Goal: Task Accomplishment & Management: Complete application form

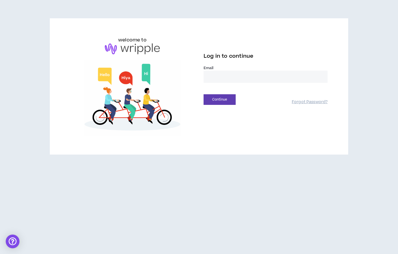
type input "**********"
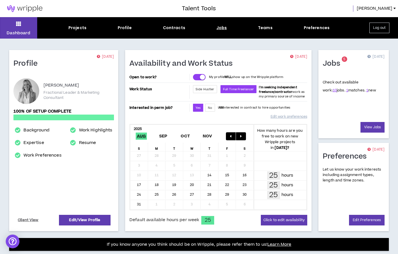
click at [219, 29] on div "Jobs" at bounding box center [221, 28] width 11 height 6
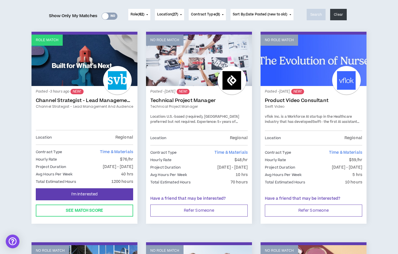
scroll to position [70, 0]
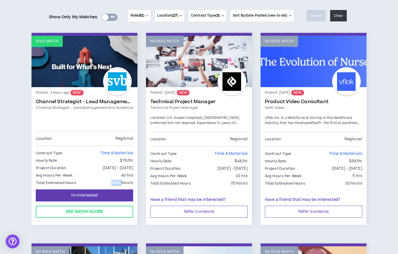
drag, startPoint x: 122, startPoint y: 184, endPoint x: 108, endPoint y: 184, distance: 14.0
click at [108, 184] on div "Total Estimated Hours 1200 hours" at bounding box center [84, 183] width 97 height 6
copy p "1200"
click at [85, 194] on span "I'm Interested" at bounding box center [84, 195] width 27 height 5
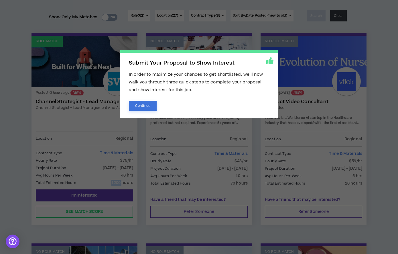
click at [147, 105] on button "Continue" at bounding box center [143, 106] width 28 height 10
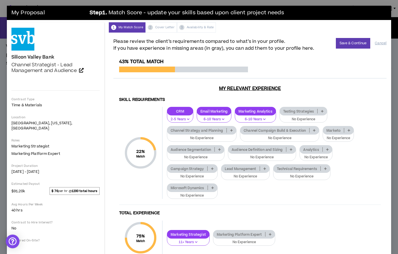
click at [319, 133] on p at bounding box center [313, 130] width 9 height 5
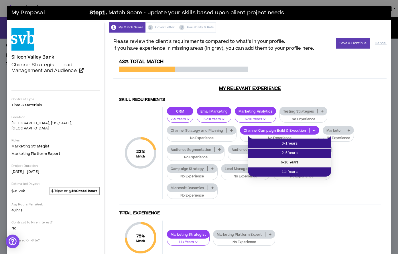
click at [303, 163] on span "6-10 Years" at bounding box center [289, 163] width 76 height 6
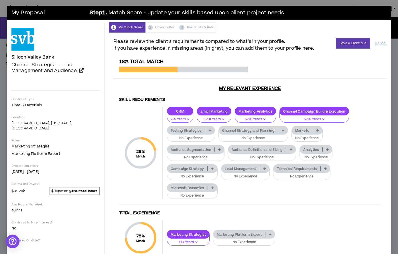
click at [211, 132] on icon at bounding box center [210, 130] width 3 height 3
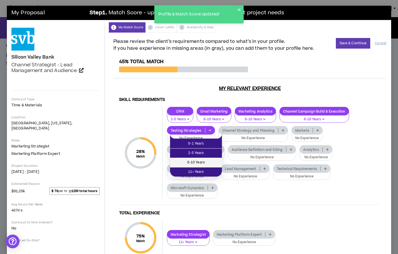
click at [209, 160] on span "6-10 Years" at bounding box center [195, 163] width 45 height 6
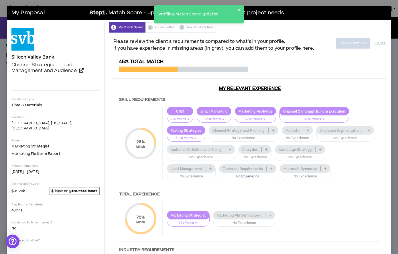
click at [195, 122] on div at bounding box center [249, 181] width 273 height 245
click at [188, 122] on div at bounding box center [249, 181] width 273 height 245
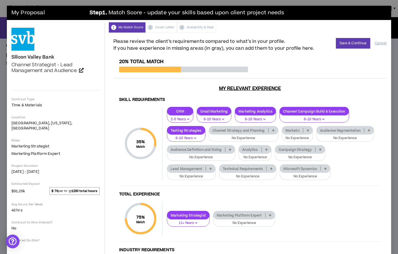
click at [188, 122] on p "2-5 Years" at bounding box center [180, 119] width 19 height 5
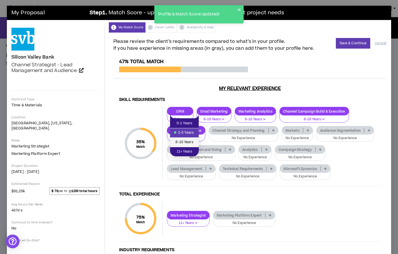
click at [185, 141] on span "6-10 Years" at bounding box center [184, 142] width 22 height 6
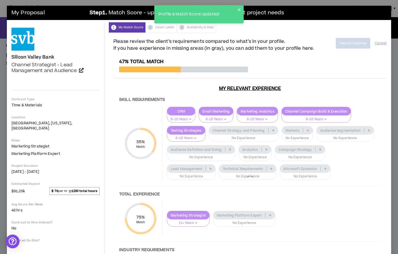
click at [230, 122] on div at bounding box center [249, 181] width 273 height 245
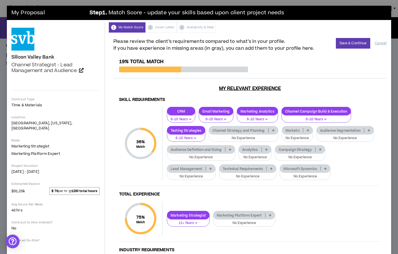
click at [229, 122] on p "6-10 Years" at bounding box center [215, 119] width 27 height 5
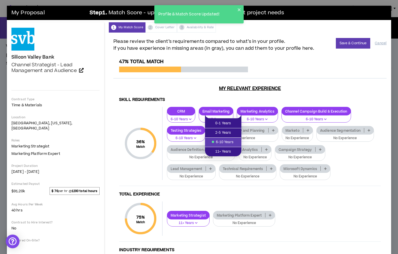
click at [241, 107] on div "Skill Requirements 36 % Match Skill Requirements CRM 6-10 Years Email Marketing…" at bounding box center [249, 198] width 273 height 211
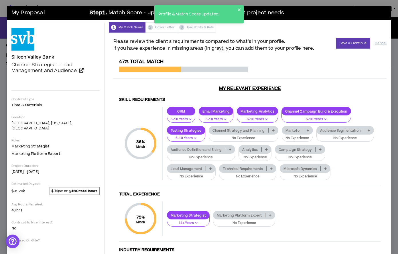
click at [231, 160] on p "No Experience" at bounding box center [201, 157] width 61 height 5
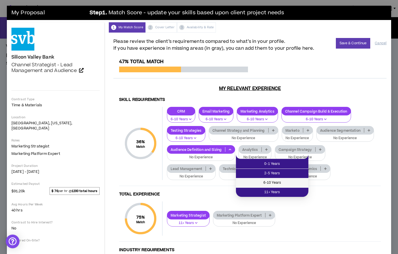
click at [261, 182] on span "6-10 Years" at bounding box center [272, 183] width 66 height 6
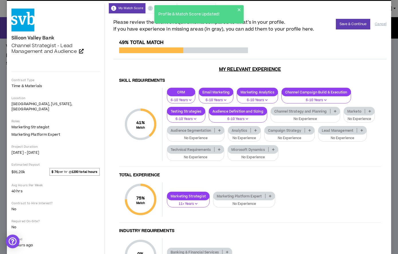
scroll to position [19, 0]
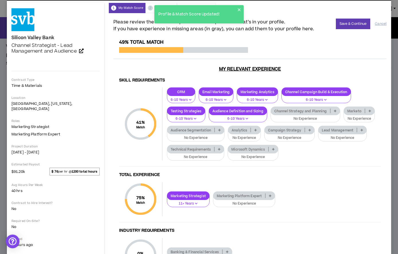
click at [257, 141] on p "No Experience" at bounding box center [243, 138] width 25 height 5
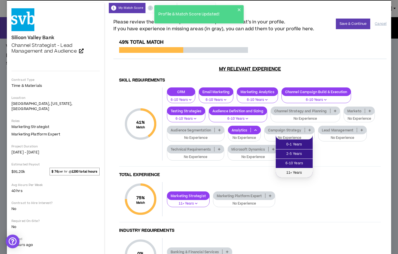
click at [302, 172] on span "11+ Years" at bounding box center [294, 173] width 30 height 6
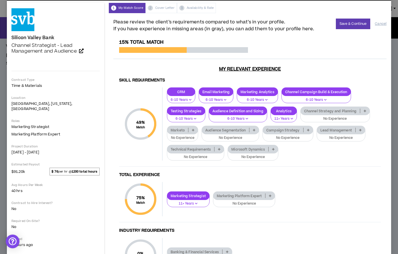
click at [316, 142] on button "No Experience" at bounding box center [340, 136] width 49 height 11
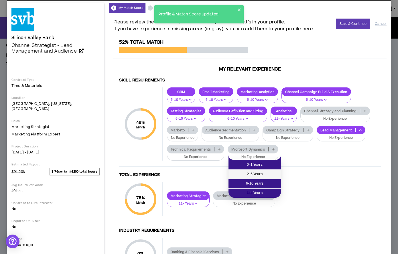
click at [254, 174] on span "2-5 Years" at bounding box center [254, 174] width 45 height 6
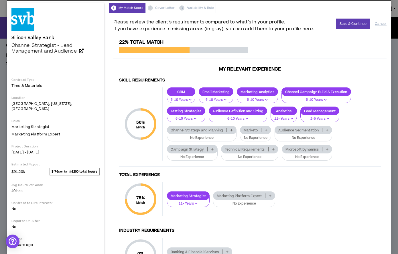
click at [252, 160] on p "No Experience" at bounding box center [250, 157] width 50 height 5
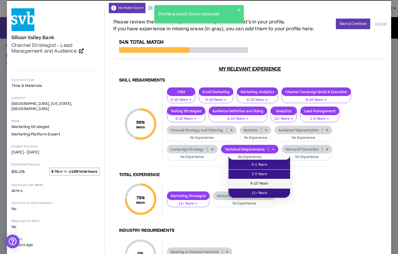
click at [258, 182] on span "6-10 Years" at bounding box center [259, 184] width 55 height 6
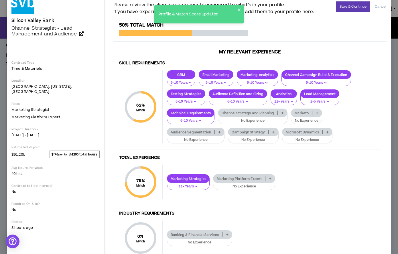
scroll to position [38, 0]
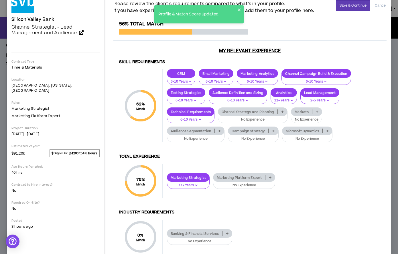
click at [268, 122] on p "No Experience" at bounding box center [252, 119] width 62 height 5
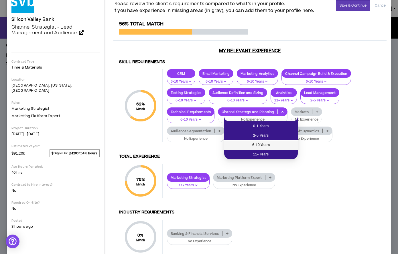
click at [270, 145] on span "6-10 Years" at bounding box center [260, 145] width 67 height 6
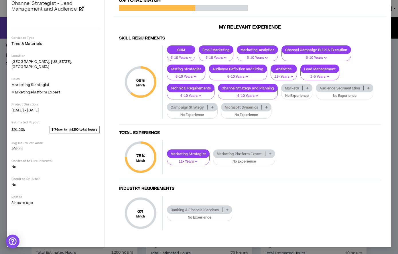
scroll to position [68, 0]
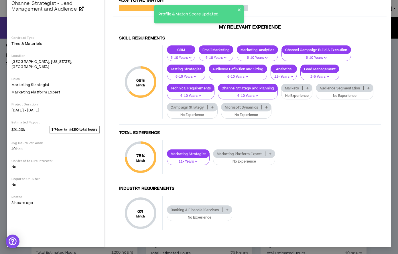
click at [261, 162] on p "No Experience" at bounding box center [244, 161] width 55 height 5
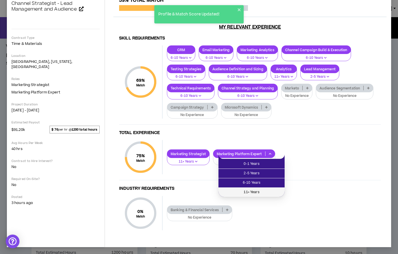
click at [260, 191] on span "11+ Years" at bounding box center [251, 192] width 59 height 6
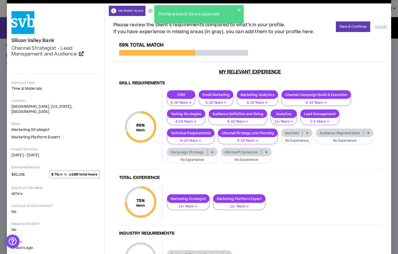
scroll to position [11, 0]
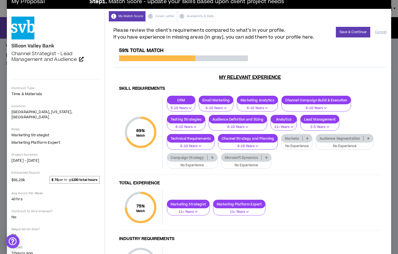
click at [319, 149] on p "No Experience" at bounding box center [344, 146] width 50 height 5
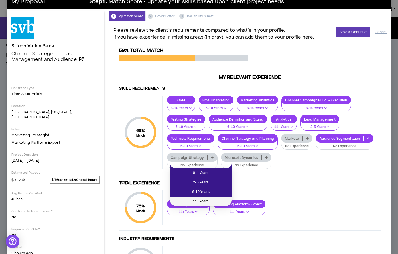
click at [209, 200] on span "11+ Years" at bounding box center [200, 202] width 55 height 6
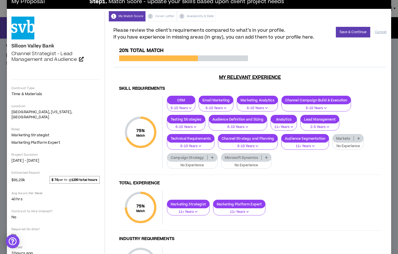
click at [214, 168] on p "No Experience" at bounding box center [192, 165] width 43 height 5
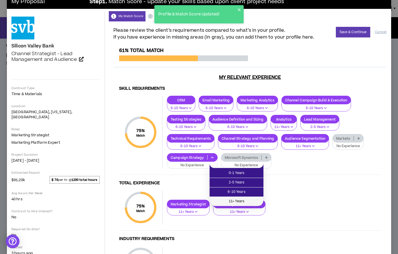
click at [231, 201] on span "11+ Years" at bounding box center [236, 202] width 47 height 6
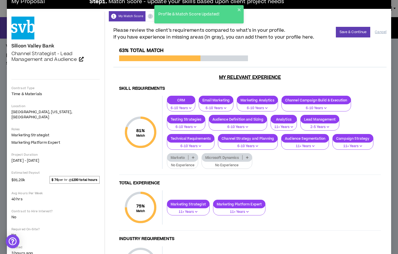
click at [230, 108] on button "6-10 Years" at bounding box center [216, 106] width 35 height 11
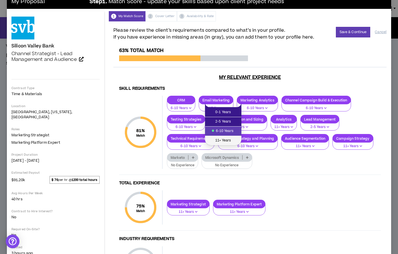
click at [227, 140] on span "11+ Years" at bounding box center [222, 141] width 29 height 6
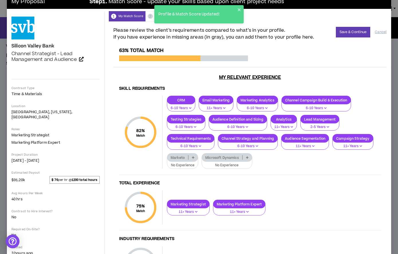
click at [187, 110] on p "6-10 Years" at bounding box center [181, 108] width 21 height 5
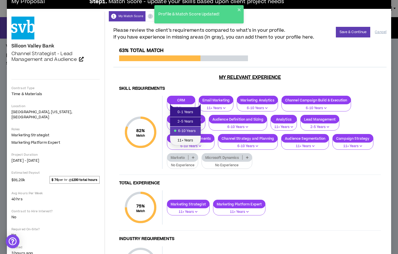
click at [189, 141] on span "11+ Years" at bounding box center [185, 141] width 24 height 6
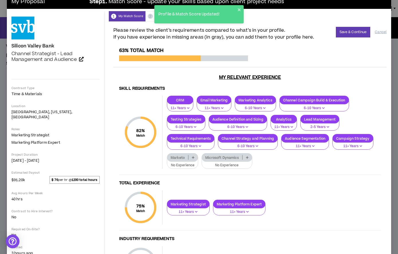
click at [196, 128] on icon "button" at bounding box center [195, 127] width 3 height 3
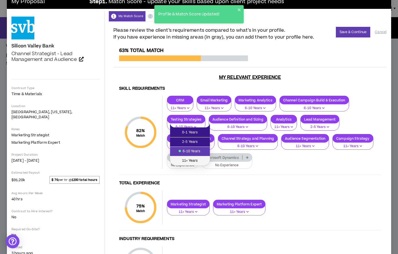
click at [198, 159] on span "11+ Years" at bounding box center [189, 161] width 33 height 6
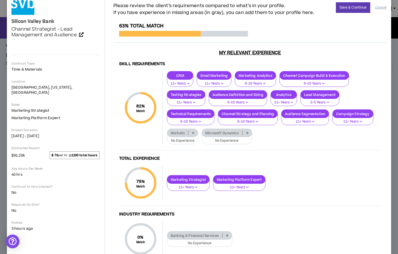
scroll to position [0, 0]
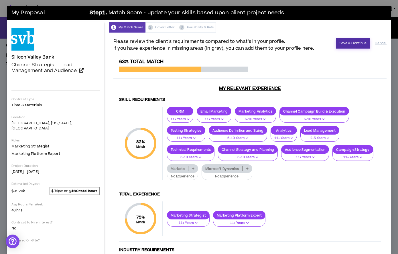
click at [345, 45] on button "Save & Continue" at bounding box center [353, 43] width 35 height 11
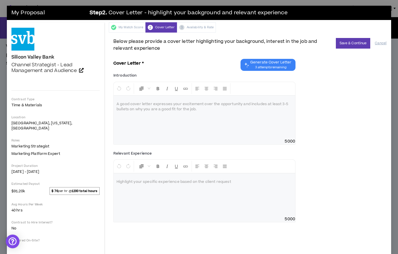
click at [180, 120] on div at bounding box center [204, 117] width 181 height 43
click at [251, 70] on span "3 attempts remaining" at bounding box center [270, 67] width 41 height 5
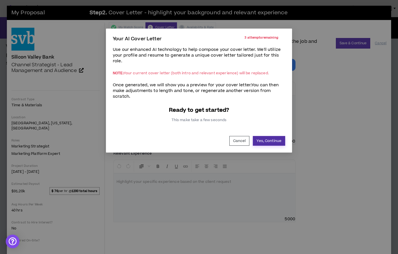
click at [259, 146] on button "Yes, Continue" at bounding box center [269, 141] width 32 height 10
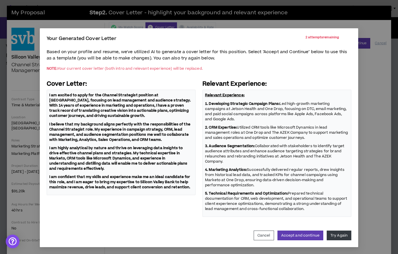
scroll to position [66, 0]
drag, startPoint x: 268, startPoint y: 160, endPoint x: 286, endPoint y: 160, distance: 17.2
click at [286, 167] on p "4. Marketing Analytics: Successfully delivered regular reports, drew insights f…" at bounding box center [277, 177] width 144 height 21
click at [285, 167] on p "4. Marketing Analytics: Successfully delivered regular reports, drew insights f…" at bounding box center [277, 177] width 144 height 21
click at [282, 167] on p "4. Marketing Analytics: Successfully delivered regular reports, drew insights f…" at bounding box center [277, 177] width 144 height 21
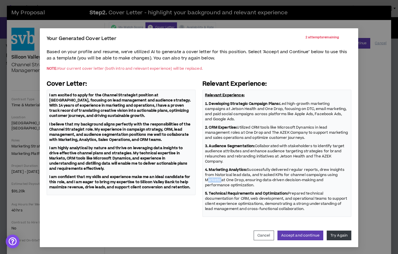
click at [282, 167] on p "4. Marketing Analytics: Successfully delivered regular reports, drew insights f…" at bounding box center [277, 177] width 144 height 21
click at [286, 236] on button "Accept and continue" at bounding box center [300, 236] width 46 height 10
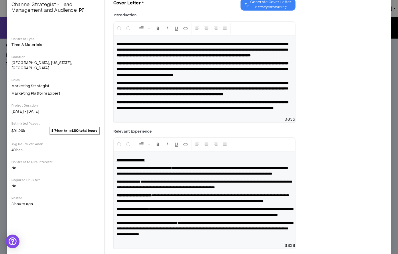
scroll to position [9, 0]
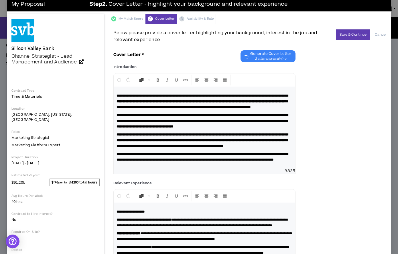
click at [211, 107] on strong "**********" at bounding box center [201, 101] width 171 height 15
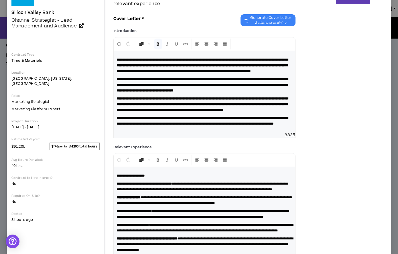
scroll to position [45, 0]
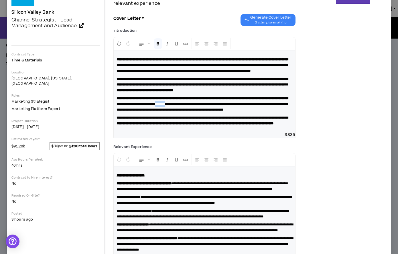
drag, startPoint x: 221, startPoint y: 120, endPoint x: 237, endPoint y: 121, distance: 15.5
click at [237, 112] on strong "**********" at bounding box center [201, 104] width 171 height 15
drag, startPoint x: 265, startPoint y: 120, endPoint x: 138, endPoint y: 125, distance: 127.4
click at [138, 112] on strong "**********" at bounding box center [201, 104] width 171 height 15
drag, startPoint x: 221, startPoint y: 120, endPoint x: 236, endPoint y: 120, distance: 15.5
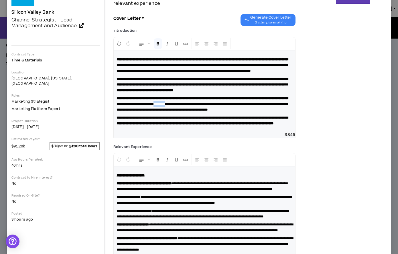
click at [236, 112] on strong "**********" at bounding box center [201, 104] width 171 height 15
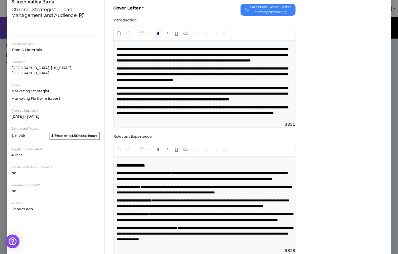
scroll to position [56, 0]
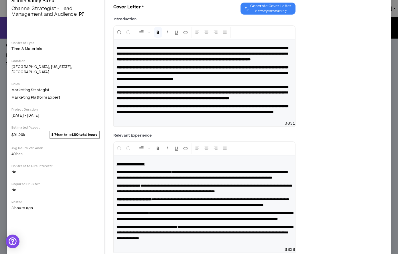
click at [213, 115] on p "**********" at bounding box center [204, 109] width 176 height 11
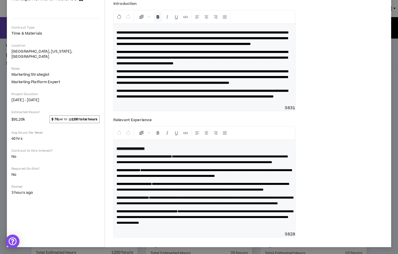
scroll to position [77, 0]
click at [214, 105] on div "**********" at bounding box center [204, 64] width 181 height 81
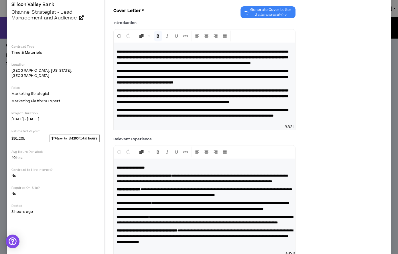
scroll to position [54, 0]
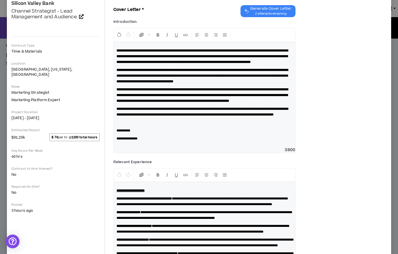
click at [157, 142] on p "**********" at bounding box center [204, 139] width 176 height 6
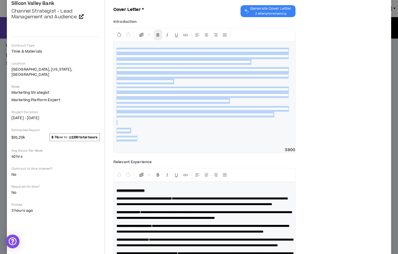
click at [159, 37] on icon "Format Bold" at bounding box center [157, 34] width 5 height 5
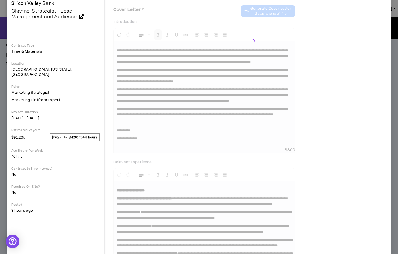
click at [159, 38] on div at bounding box center [249, 41] width 273 height 114
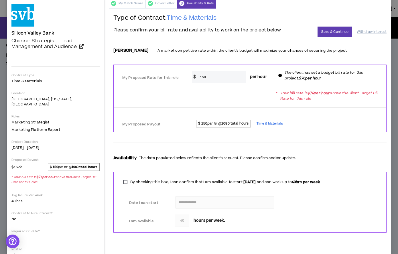
scroll to position [28, 0]
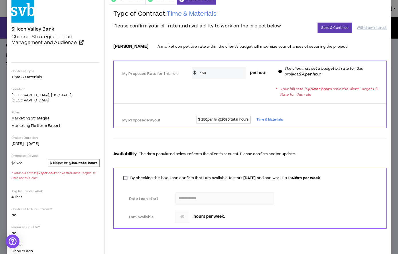
click at [214, 79] on input "150" at bounding box center [221, 73] width 49 height 12
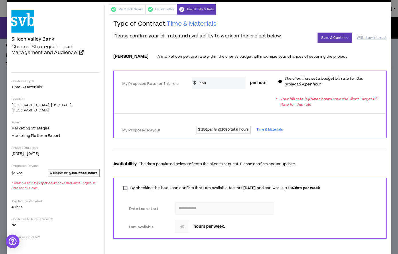
scroll to position [0, 0]
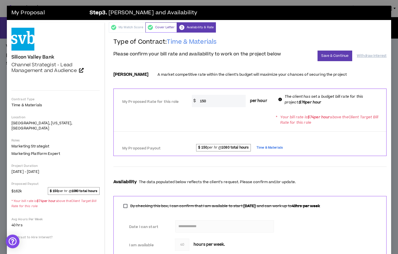
click at [166, 26] on div "Cover Letter" at bounding box center [160, 27] width 31 height 10
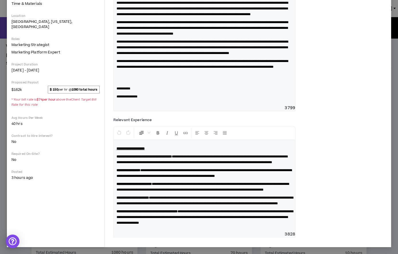
scroll to position [109, 0]
click at [144, 84] on p at bounding box center [204, 77] width 176 height 11
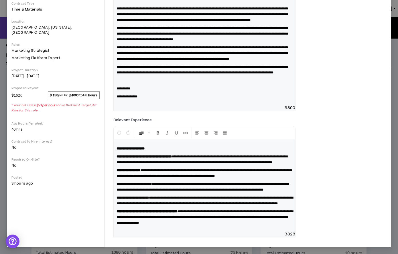
scroll to position [154, 0]
drag, startPoint x: 186, startPoint y: 146, endPoint x: 229, endPoint y: 146, distance: 43.5
click at [229, 169] on span "**********" at bounding box center [203, 173] width 175 height 9
drag, startPoint x: 229, startPoint y: 146, endPoint x: 192, endPoint y: 146, distance: 36.9
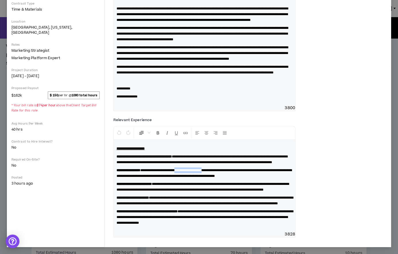
click at [192, 169] on span "**********" at bounding box center [203, 173] width 175 height 9
click at [215, 169] on span "**********" at bounding box center [203, 173] width 175 height 9
drag, startPoint x: 239, startPoint y: 191, endPoint x: 225, endPoint y: 192, distance: 14.0
click at [225, 196] on span "**********" at bounding box center [204, 200] width 177 height 9
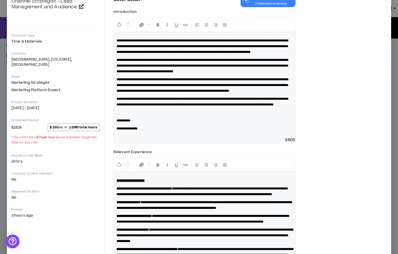
scroll to position [0, 0]
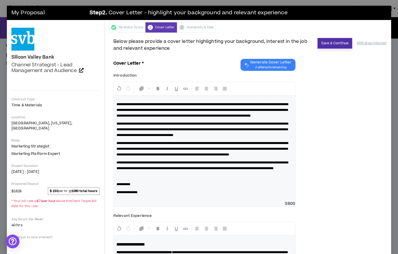
click at [326, 45] on button "Save & Continue" at bounding box center [334, 43] width 35 height 11
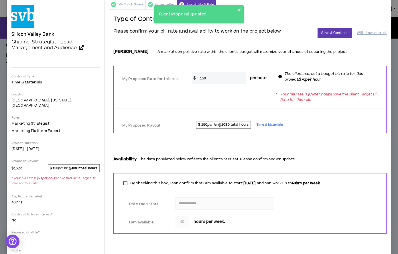
scroll to position [23, 0]
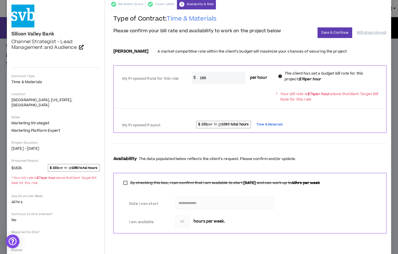
click at [215, 84] on input "150" at bounding box center [221, 78] width 49 height 12
type input "85"
click at [227, 104] on div "* Your bill rate is $ 74 per hour above the Client Target Bill Rate for this ro…" at bounding box center [250, 97] width 272 height 16
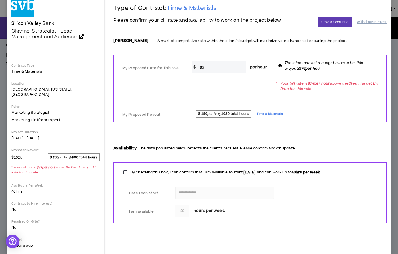
scroll to position [26, 0]
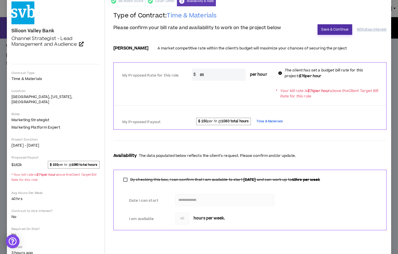
click at [333, 34] on button "Save & Continue" at bounding box center [334, 29] width 35 height 11
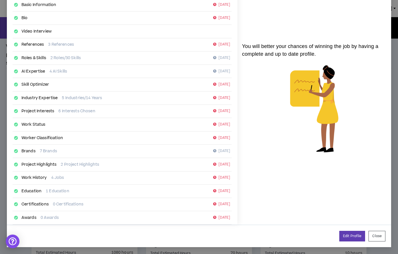
scroll to position [78, 0]
click at [381, 234] on button "Close" at bounding box center [376, 236] width 17 height 11
